Goal: Task Accomplishment & Management: Complete application form

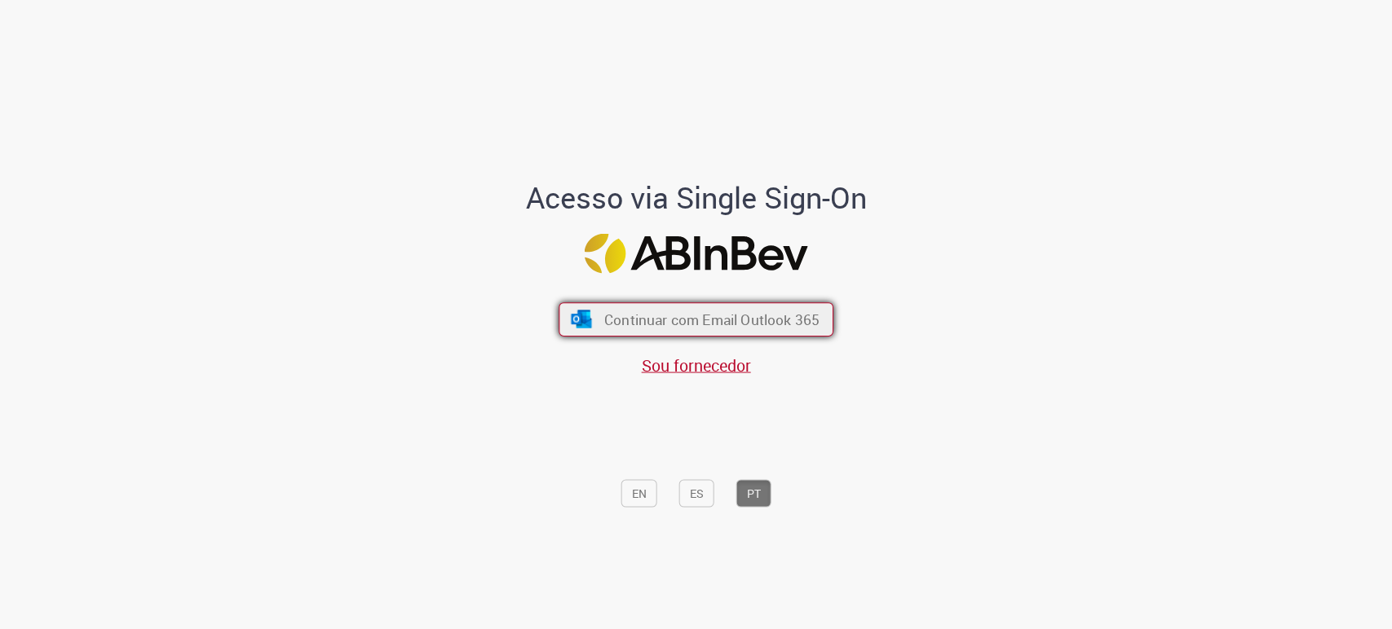
click at [758, 306] on button "Continuar com Email Outlook 365" at bounding box center [695, 319] width 275 height 34
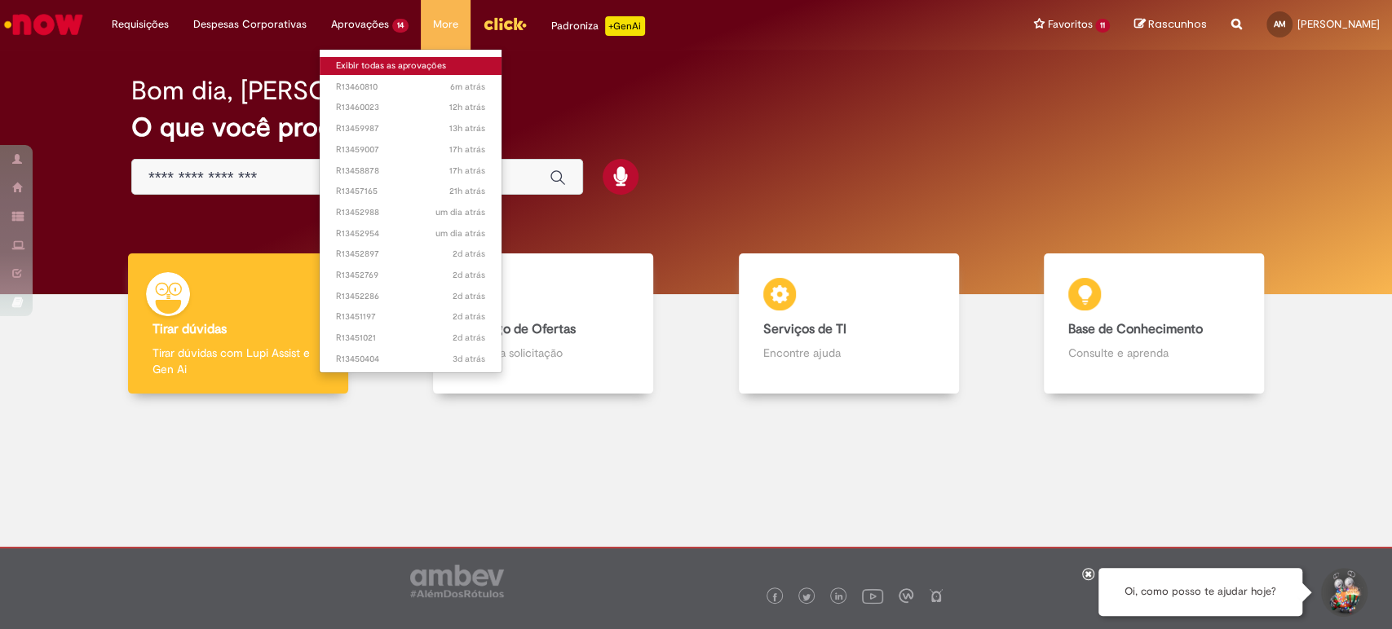
click at [374, 68] on link "Exibir todas as aprovações" at bounding box center [411, 66] width 182 height 18
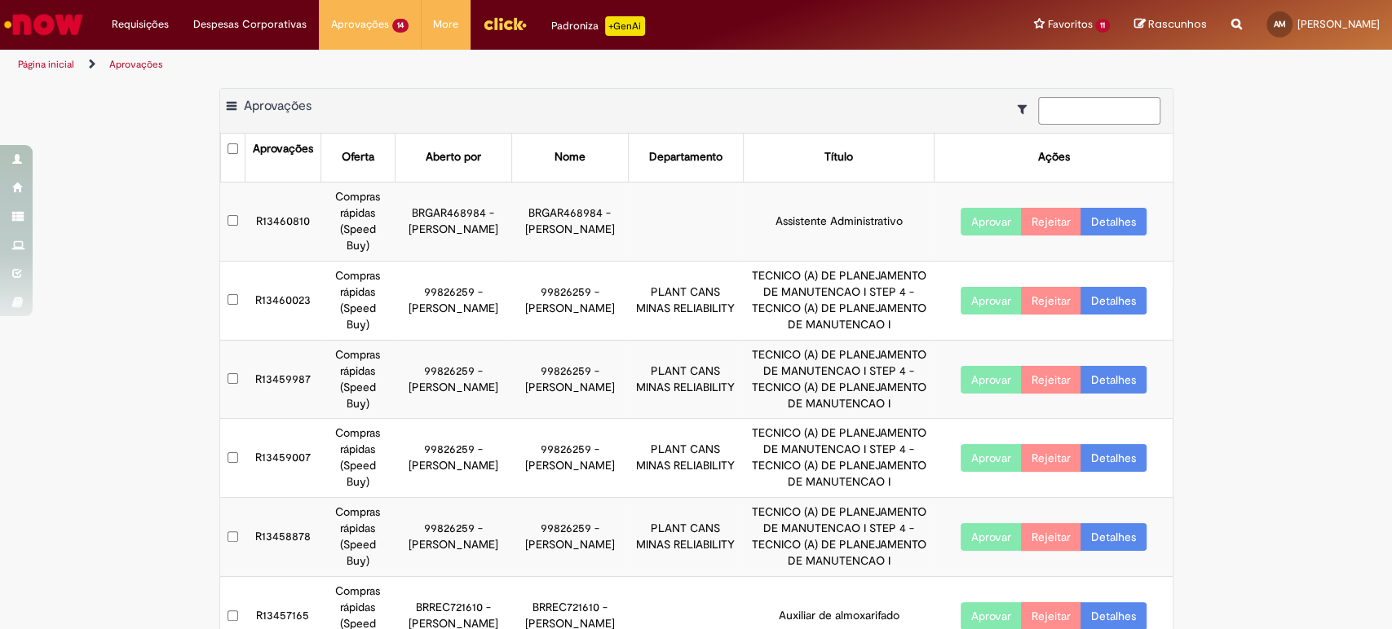
click at [1065, 117] on input at bounding box center [1099, 111] width 122 height 28
paste input "*********"
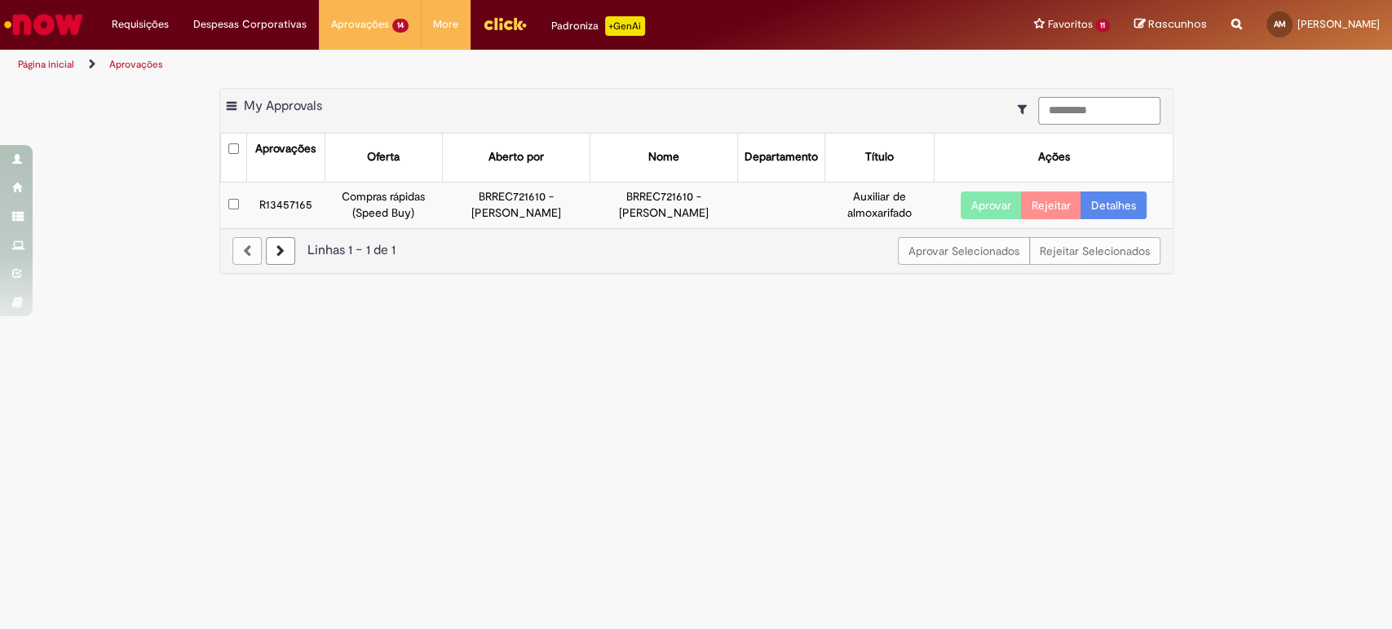
type input "*********"
click at [1104, 207] on link "Detalhes" at bounding box center [1113, 206] width 66 height 28
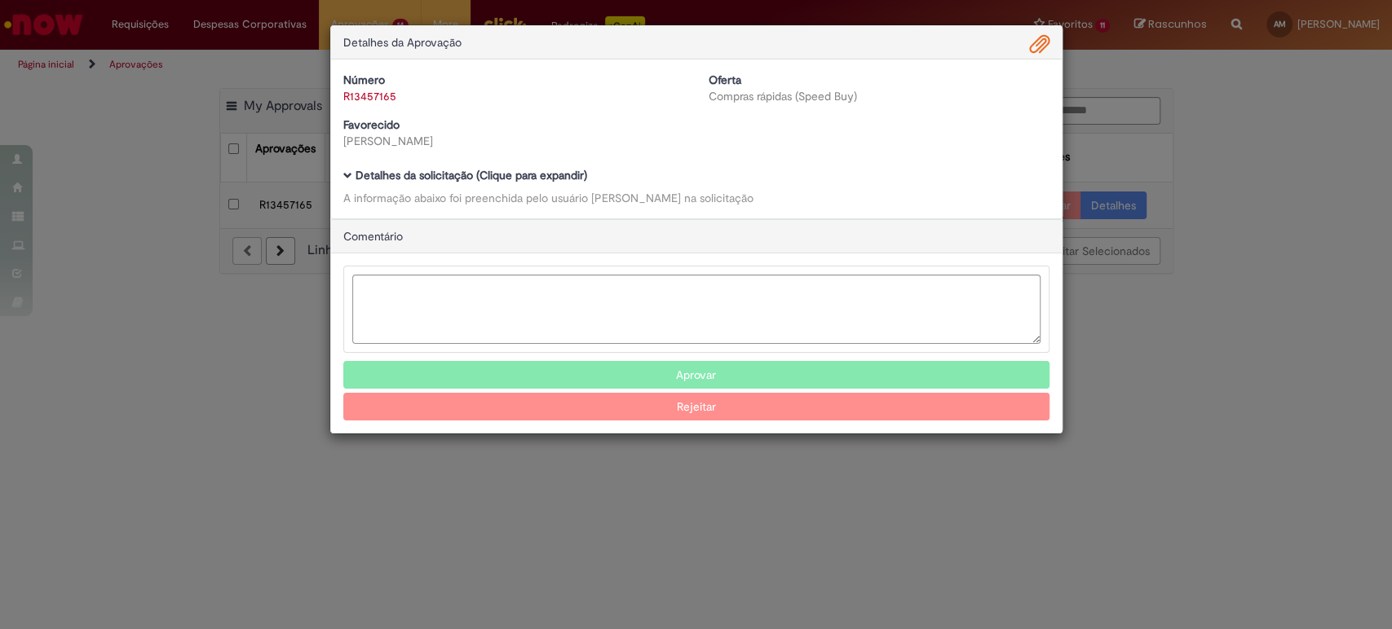
click at [1045, 46] on span "Ambev Approval Modal" at bounding box center [1040, 45] width 20 height 28
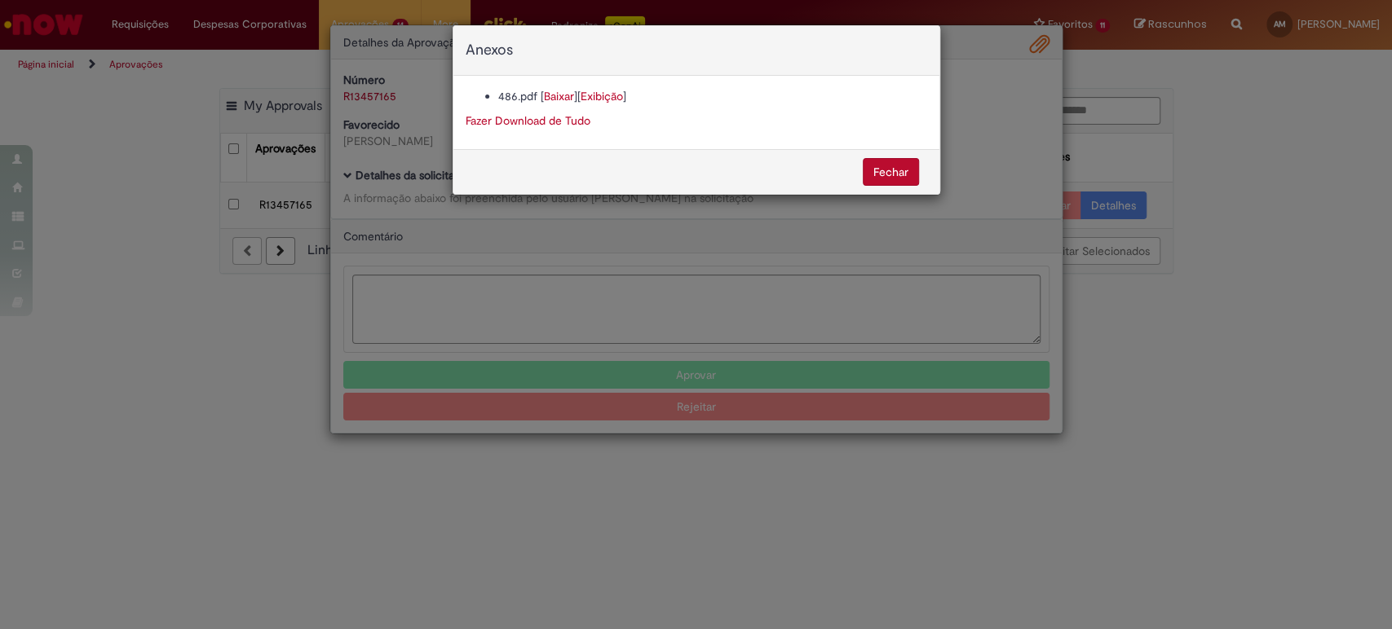
click at [607, 96] on link "Exibição" at bounding box center [601, 96] width 42 height 15
click at [593, 94] on link "Exibição" at bounding box center [601, 96] width 42 height 15
click at [563, 95] on link "Baixar" at bounding box center [559, 96] width 30 height 15
click at [893, 161] on button "Fechar" at bounding box center [890, 172] width 56 height 28
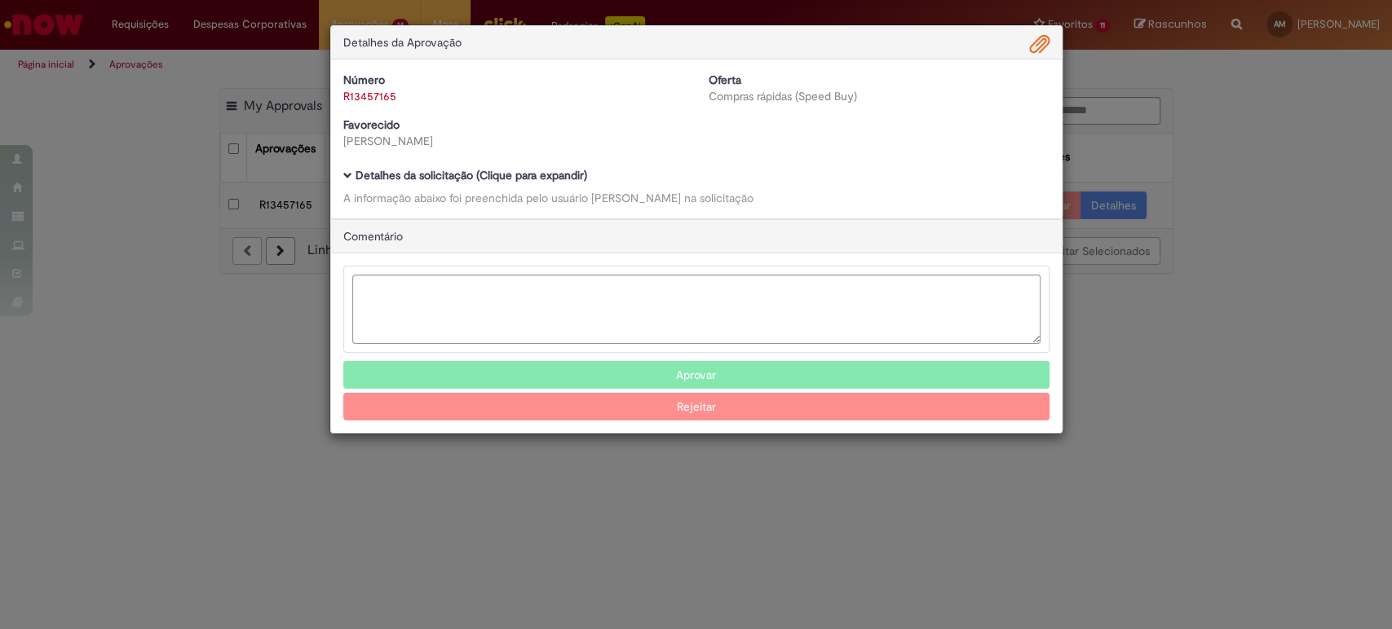
click at [665, 383] on button "Aprovar" at bounding box center [696, 375] width 706 height 28
